Goal: Task Accomplishment & Management: Complete application form

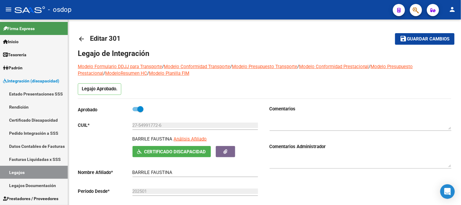
scroll to position [41, 0]
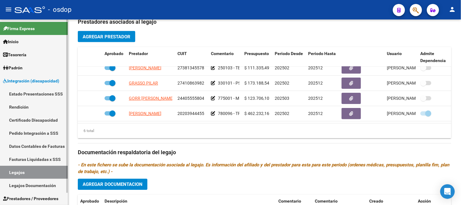
click at [35, 171] on link "Legajos" at bounding box center [34, 172] width 68 height 13
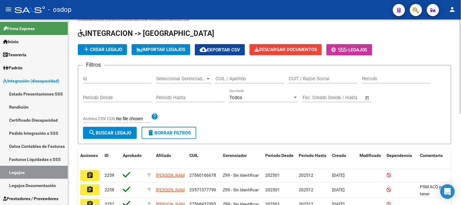
scroll to position [178, 0]
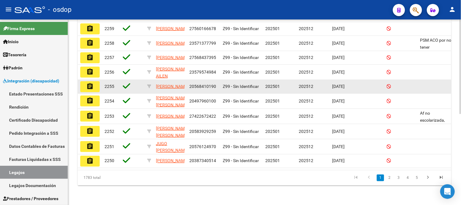
click at [113, 83] on div "2255" at bounding box center [110, 86] width 13 height 7
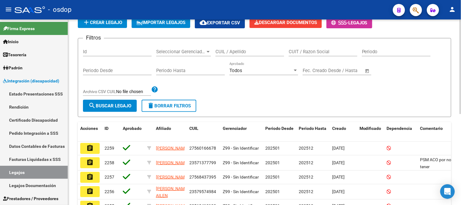
scroll to position [43, 0]
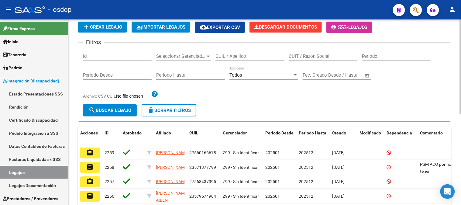
click at [102, 59] on input "Id" at bounding box center [117, 55] width 69 height 5
type input "240459"
click at [114, 113] on span "search Buscar Legajo" at bounding box center [109, 110] width 43 height 5
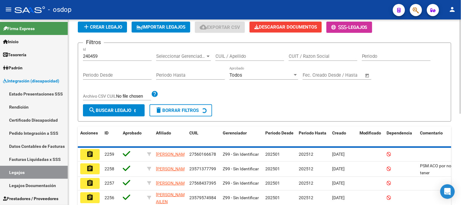
scroll to position [34, 0]
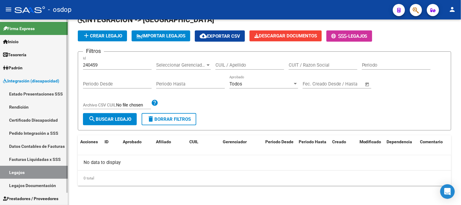
click at [32, 196] on span "Prestadores / Proveedores" at bounding box center [30, 198] width 55 height 7
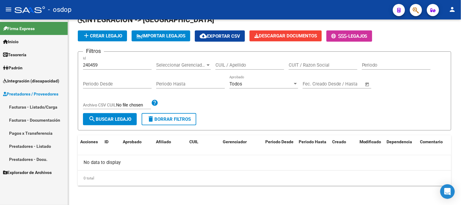
click at [35, 147] on link "Prestadores - Listado" at bounding box center [34, 145] width 68 height 13
click at [106, 65] on input "240459" at bounding box center [117, 64] width 69 height 5
click at [161, 116] on button "delete Borrar Filtros" at bounding box center [169, 119] width 55 height 12
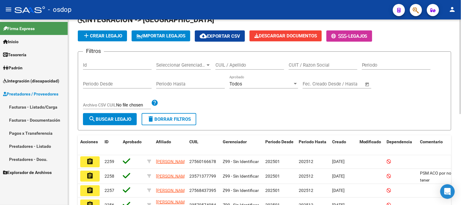
scroll to position [7, 0]
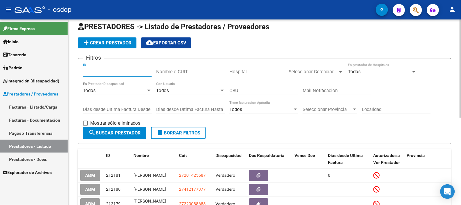
click at [41, 147] on link "Prestadores - Listado" at bounding box center [34, 145] width 68 height 13
click at [98, 72] on input "ID" at bounding box center [117, 71] width 69 height 5
type input "240459"
click at [125, 130] on span "search Buscar Prestador" at bounding box center [114, 132] width 52 height 5
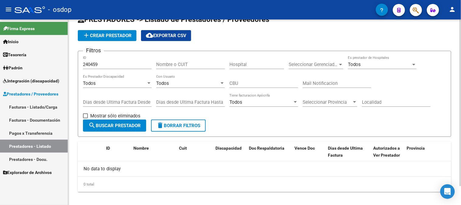
scroll to position [21, 0]
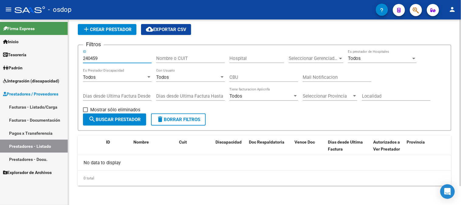
drag, startPoint x: 108, startPoint y: 58, endPoint x: 73, endPoint y: 58, distance: 34.9
click at [73, 58] on div "PRESTADORES -> Listado de Prestadores / Proveedores add Crear Prestador cloud_d…" at bounding box center [264, 102] width 393 height 206
click at [164, 62] on div "Nombre o CUIT" at bounding box center [190, 56] width 69 height 13
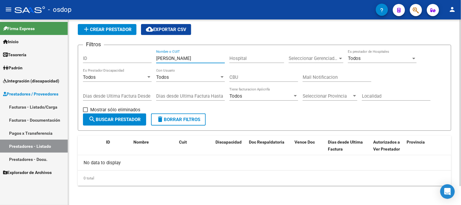
type input "[PERSON_NAME]"
click at [119, 116] on button "search Buscar Prestador" at bounding box center [114, 119] width 63 height 12
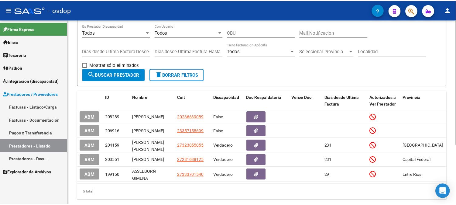
scroll to position [88, 0]
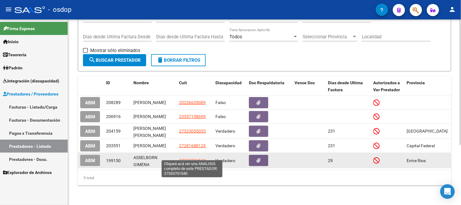
click at [191, 158] on span "27333701540" at bounding box center [192, 160] width 27 height 5
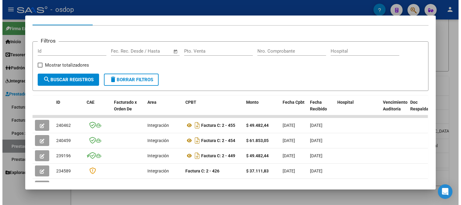
scroll to position [135, 0]
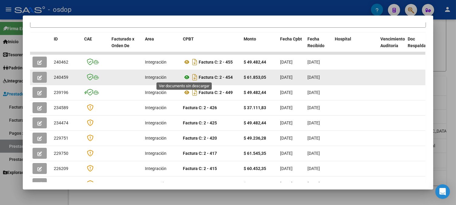
click at [185, 77] on icon at bounding box center [187, 76] width 8 height 7
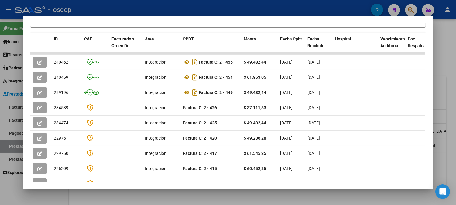
click at [229, 196] on div at bounding box center [228, 102] width 456 height 205
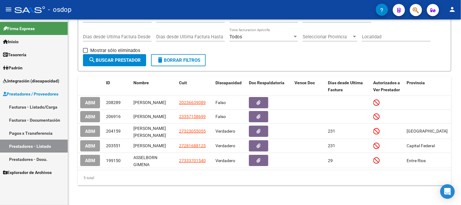
click at [22, 83] on span "Integración (discapacidad)" at bounding box center [31, 80] width 56 height 7
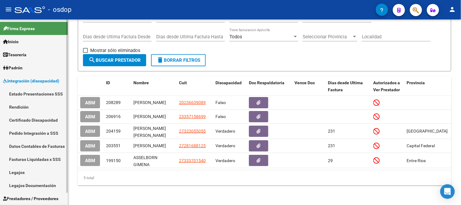
click at [24, 173] on link "Legajos" at bounding box center [34, 172] width 68 height 13
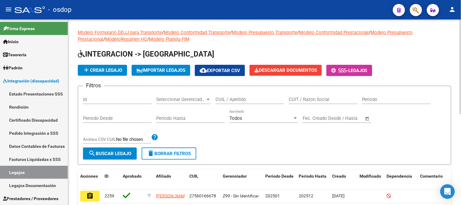
click at [226, 101] on input "CUIL / Apellido" at bounding box center [249, 99] width 69 height 5
paste input "20548392285"
type input "20548392285"
click at [111, 155] on span "search Buscar Legajo" at bounding box center [109, 153] width 43 height 5
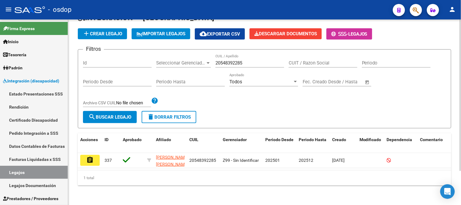
scroll to position [41, 0]
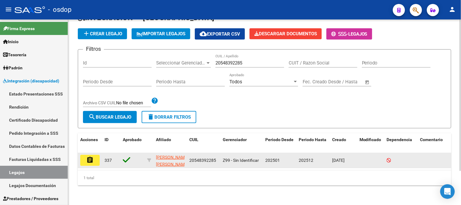
click at [90, 156] on mat-icon "assignment" at bounding box center [89, 159] width 7 height 7
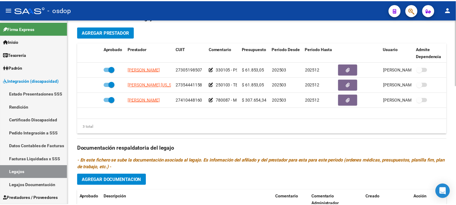
scroll to position [236, 0]
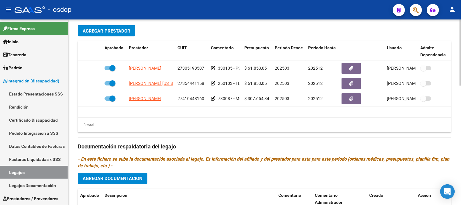
click at [114, 33] on span "Agregar Prestador" at bounding box center [107, 30] width 48 height 5
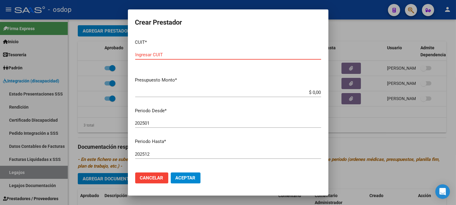
click at [216, 55] on input "Ingresar CUIT" at bounding box center [228, 54] width 186 height 5
type input "27-33370154-0"
click at [312, 91] on input "$ 0,00" at bounding box center [228, 92] width 186 height 5
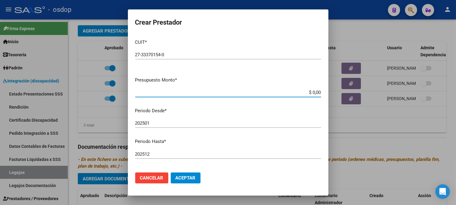
click at [312, 91] on input "$ 0,00" at bounding box center [228, 92] width 186 height 5
paste input "61.853,05"
type input "$ 61.853,05"
click at [179, 122] on input "202501" at bounding box center [228, 122] width 186 height 5
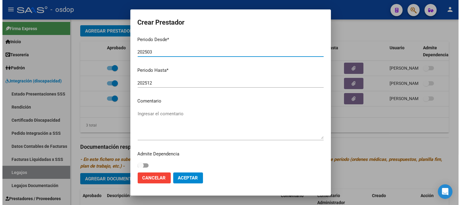
scroll to position [75, 0]
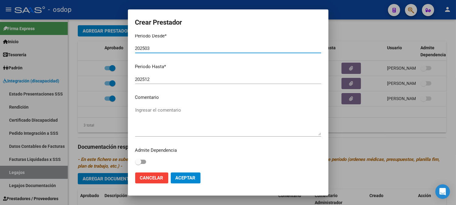
type input "202503"
click at [183, 111] on textarea "Ingresar el comentario" at bounding box center [228, 121] width 186 height 29
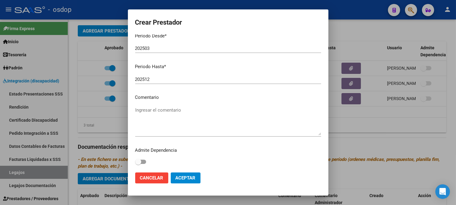
click at [166, 110] on textarea "Ingresar el comentario" at bounding box center [228, 121] width 186 height 29
paste textarea "330101 - PSICOTERAPIAS INDIVIDUALES NIÑOS O ADULTOS"
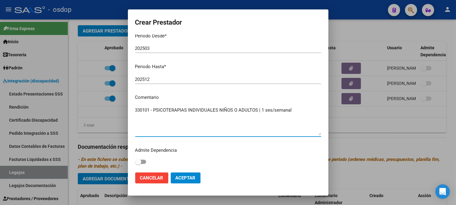
type textarea "330101 - PSICOTERAPIAS INDIVIDUALES NIÑOS O ADULTOS | 1 ses/semanal"
click at [196, 180] on button "Aceptar" at bounding box center [186, 177] width 30 height 11
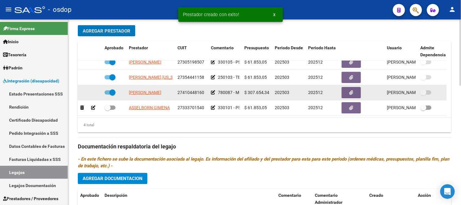
scroll to position [11, 0]
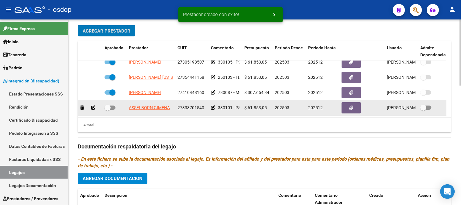
click at [112, 105] on span at bounding box center [109, 107] width 11 height 4
click at [108, 110] on input "checkbox" at bounding box center [107, 110] width 0 height 0
checkbox input "true"
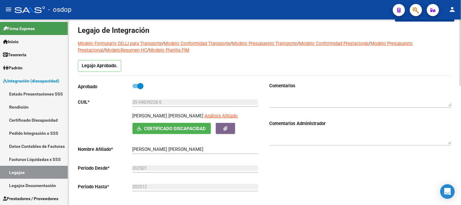
scroll to position [0, 0]
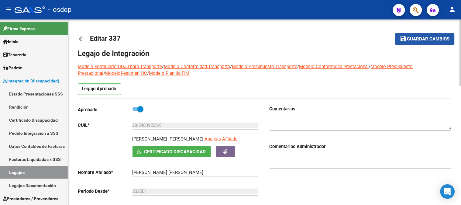
click at [415, 40] on span "Guardar cambios" at bounding box center [428, 38] width 43 height 5
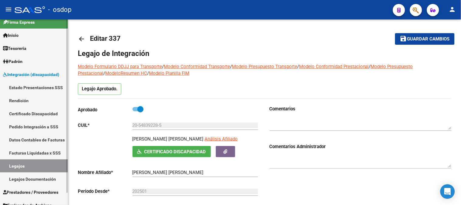
scroll to position [13, 0]
